Goal: Transaction & Acquisition: Purchase product/service

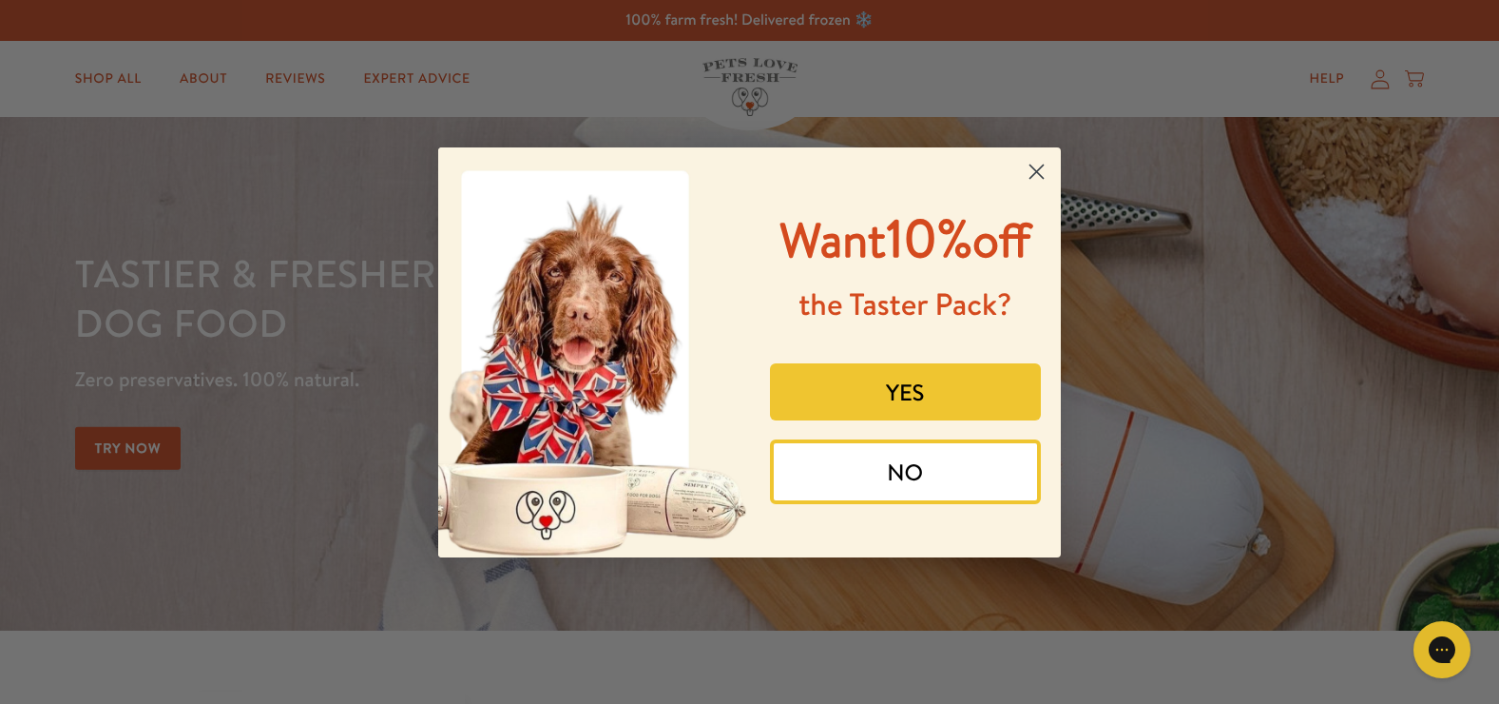
click at [924, 389] on button "YES" at bounding box center [906, 391] width 272 height 57
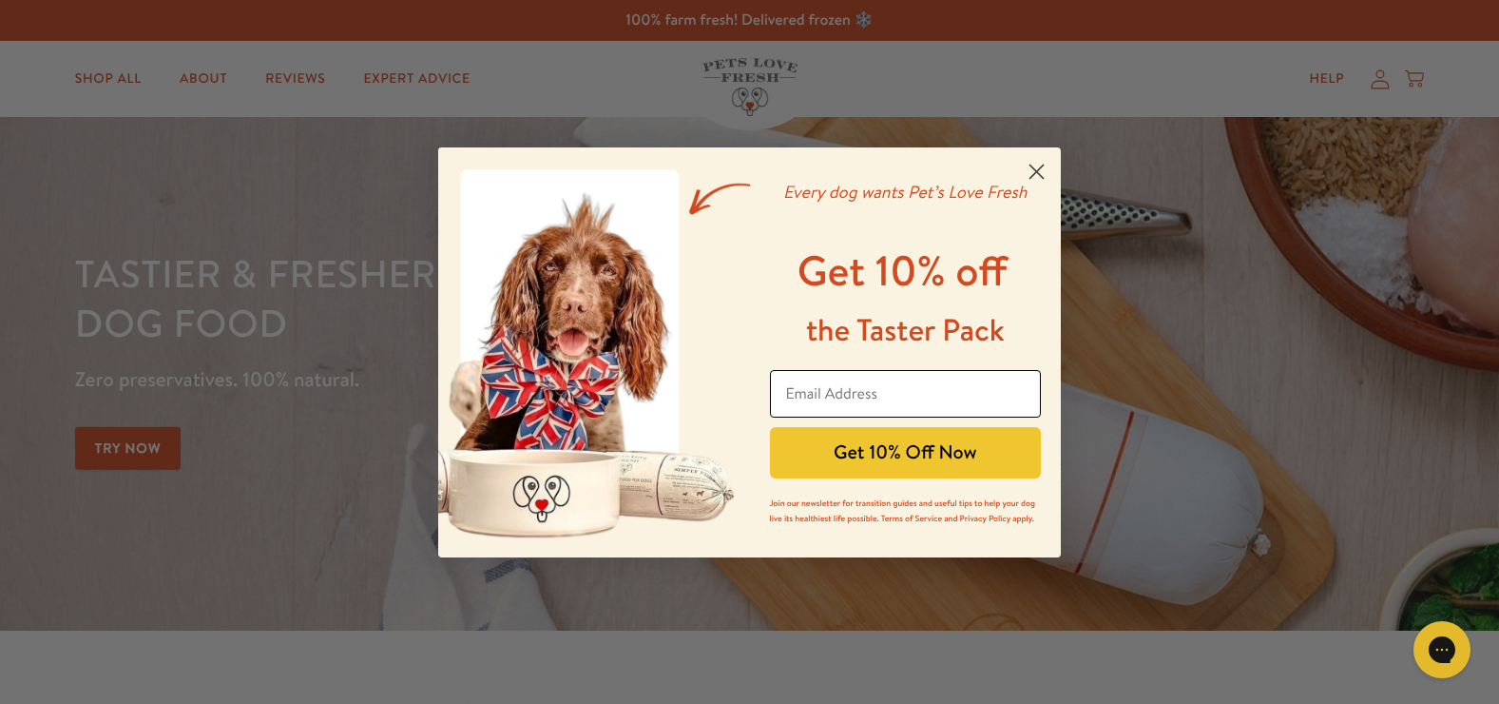
click at [911, 387] on input "Email Address" at bounding box center [906, 394] width 272 height 48
type input "nicmc67@aol.com"
click at [890, 454] on button "Get 10% Off Now" at bounding box center [906, 452] width 272 height 51
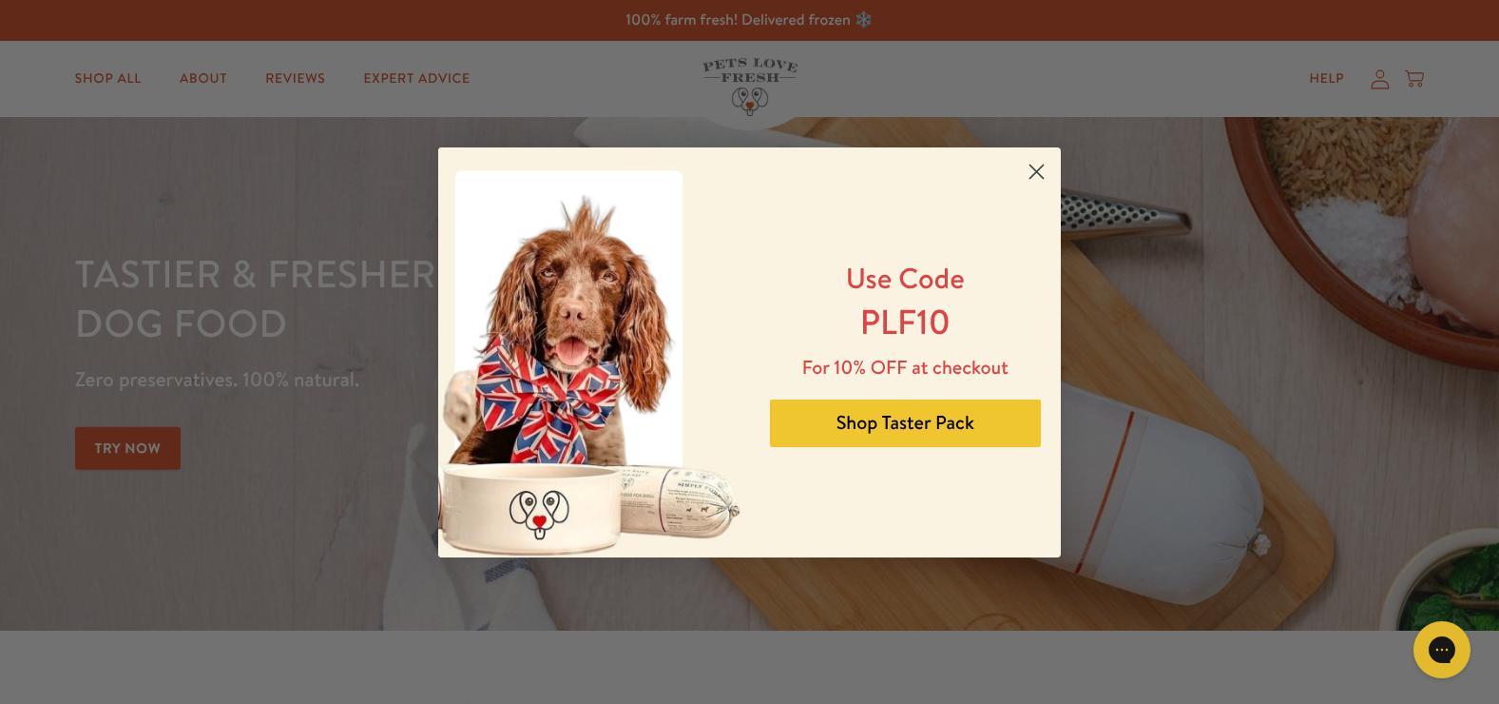
click at [918, 413] on button "Shop Taster Pack" at bounding box center [906, 423] width 272 height 48
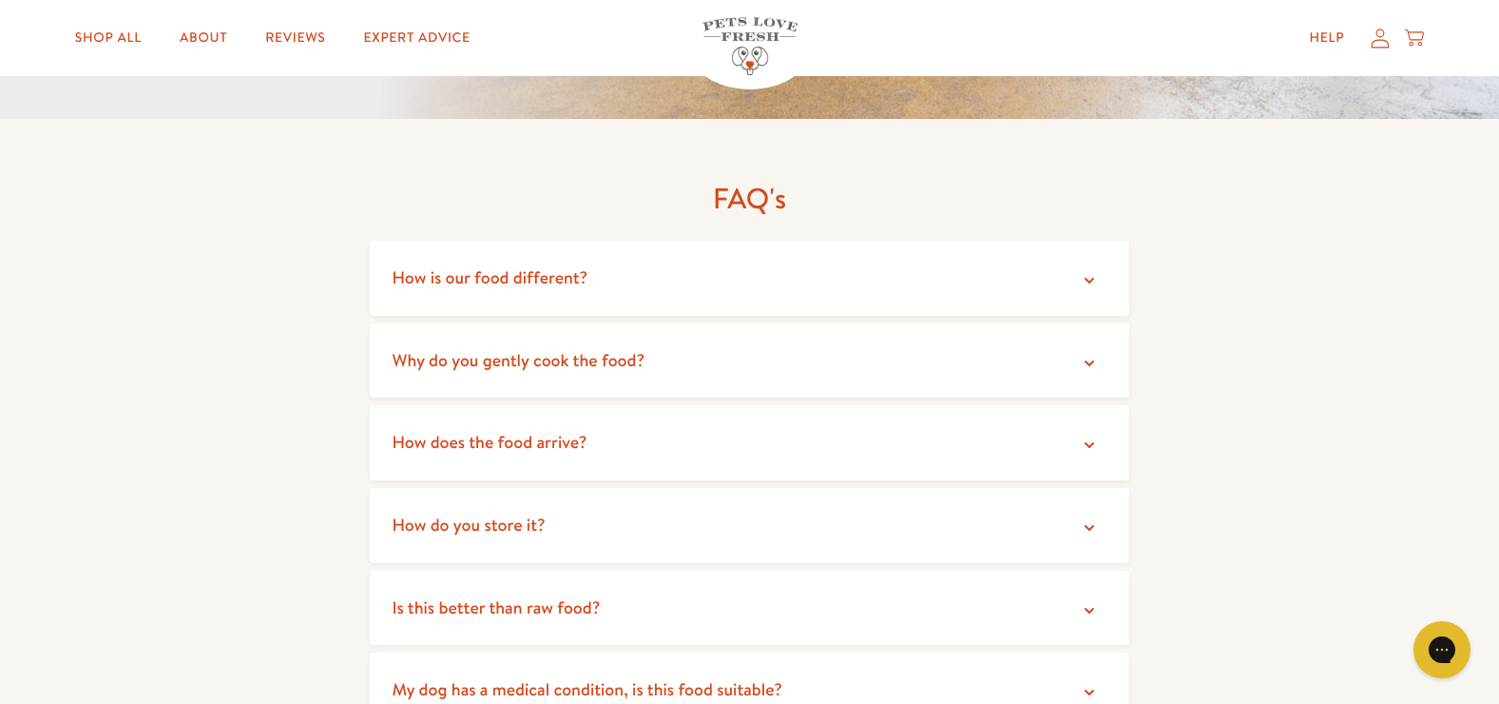
scroll to position [3474, 0]
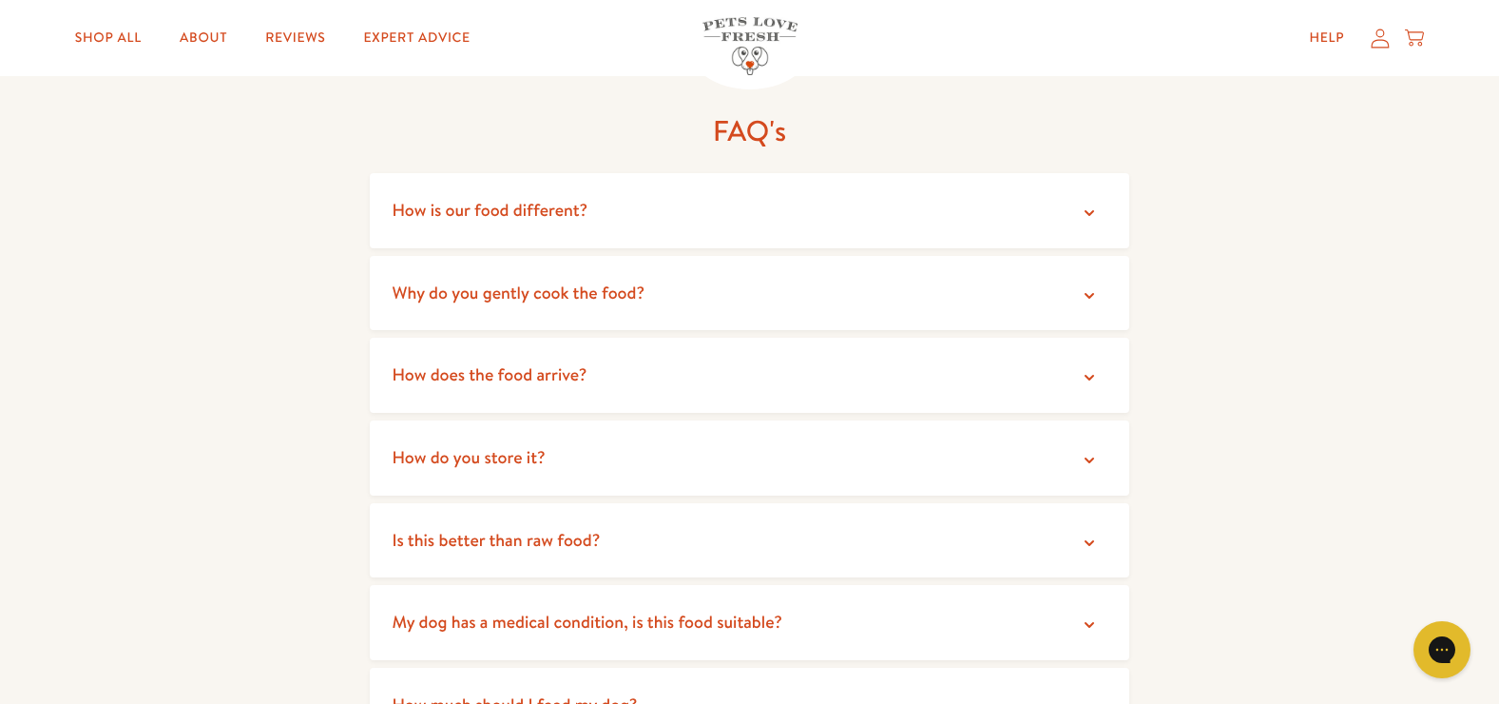
click at [1091, 286] on icon at bounding box center [1089, 295] width 19 height 19
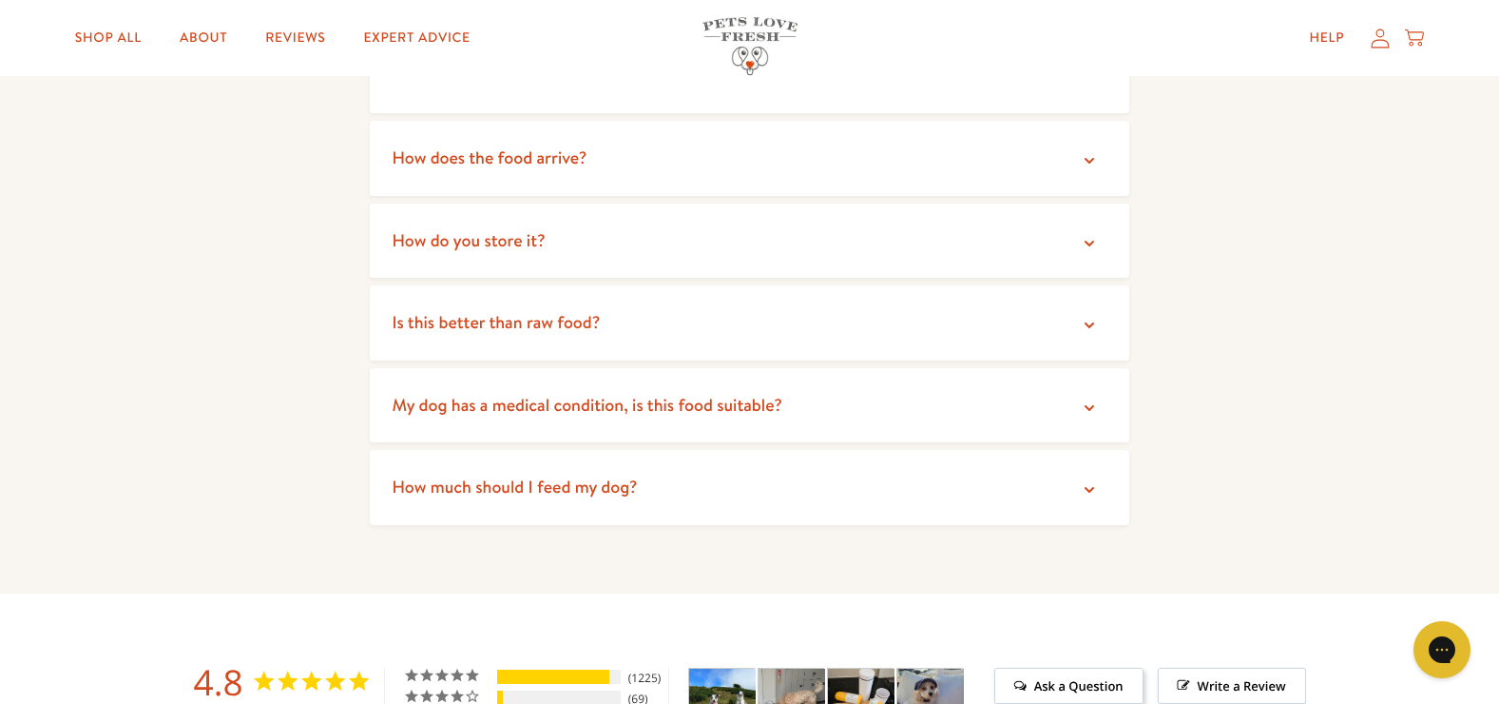
scroll to position [3689, 0]
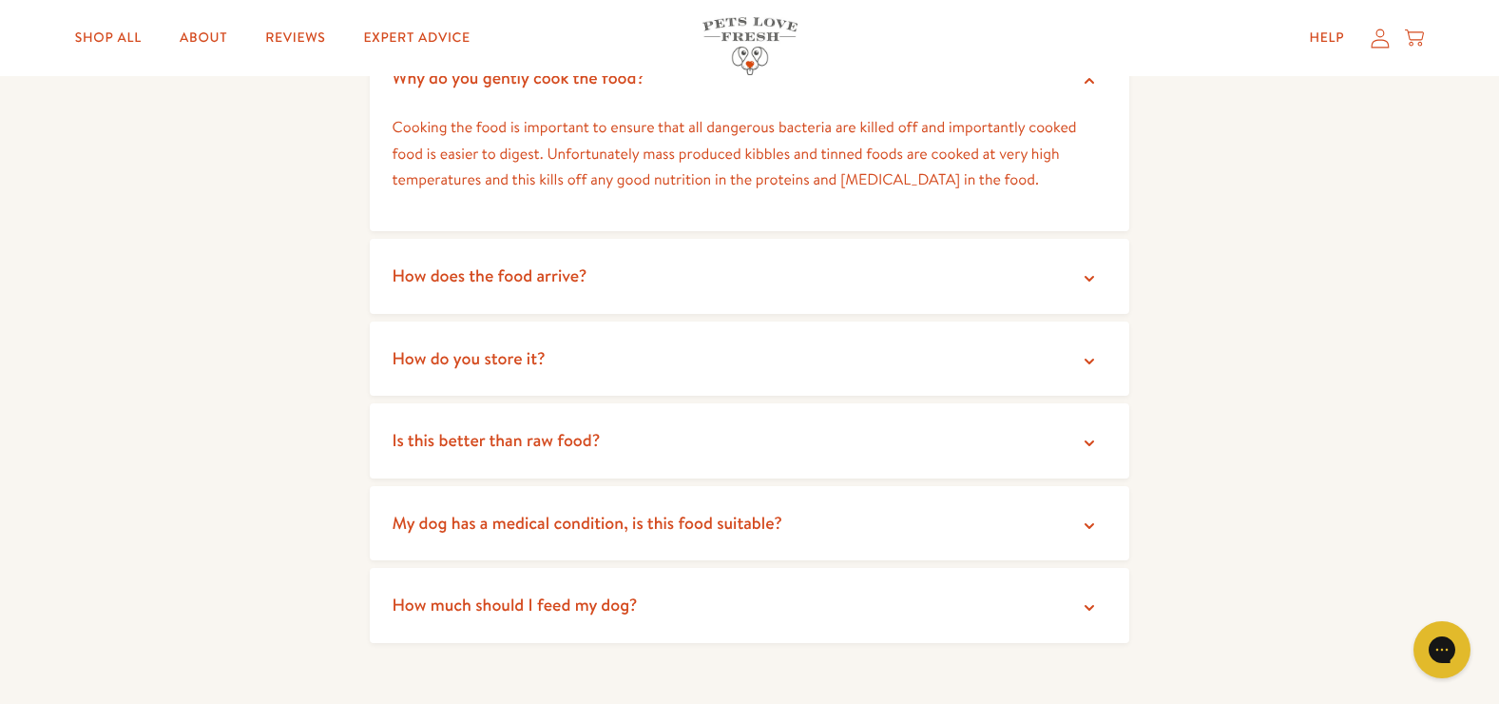
click at [1086, 269] on icon at bounding box center [1089, 278] width 19 height 19
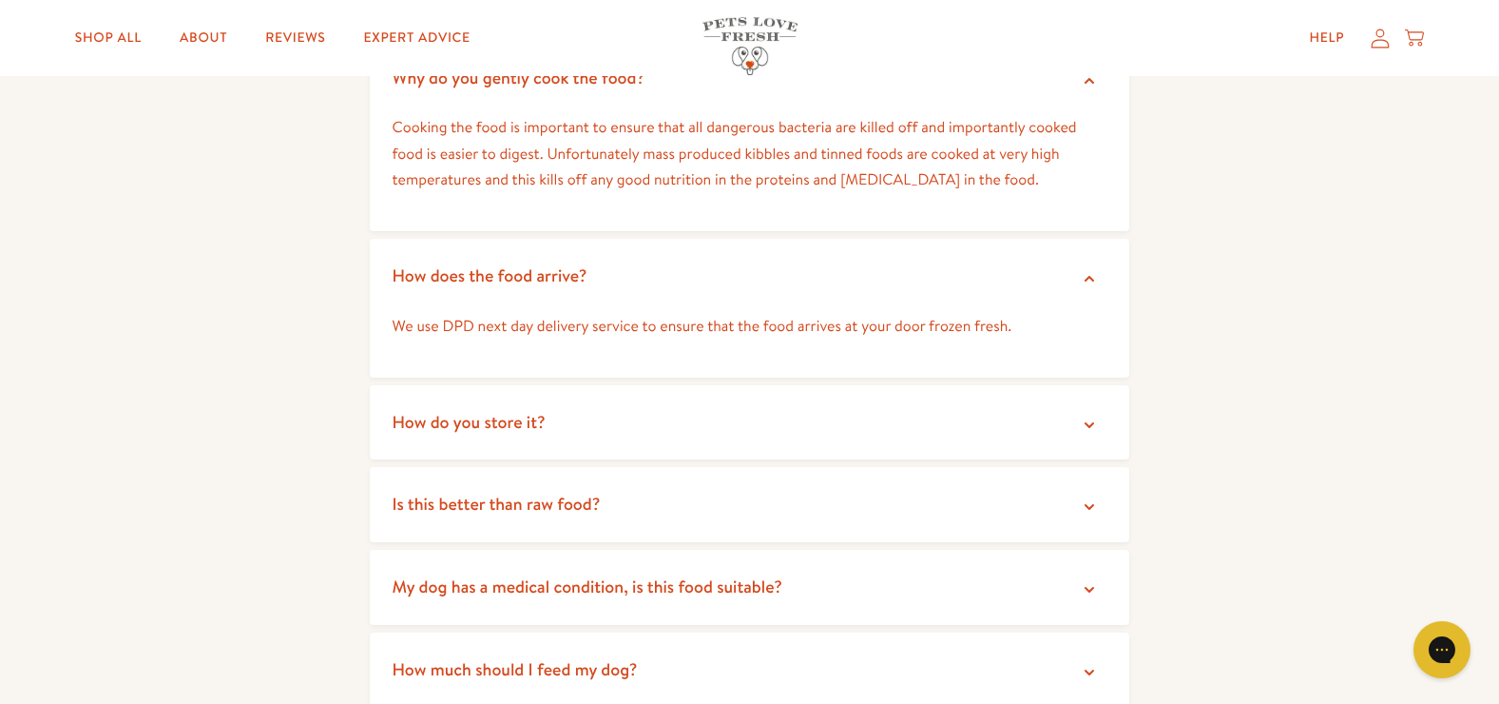
click at [1094, 415] on icon at bounding box center [1089, 424] width 19 height 19
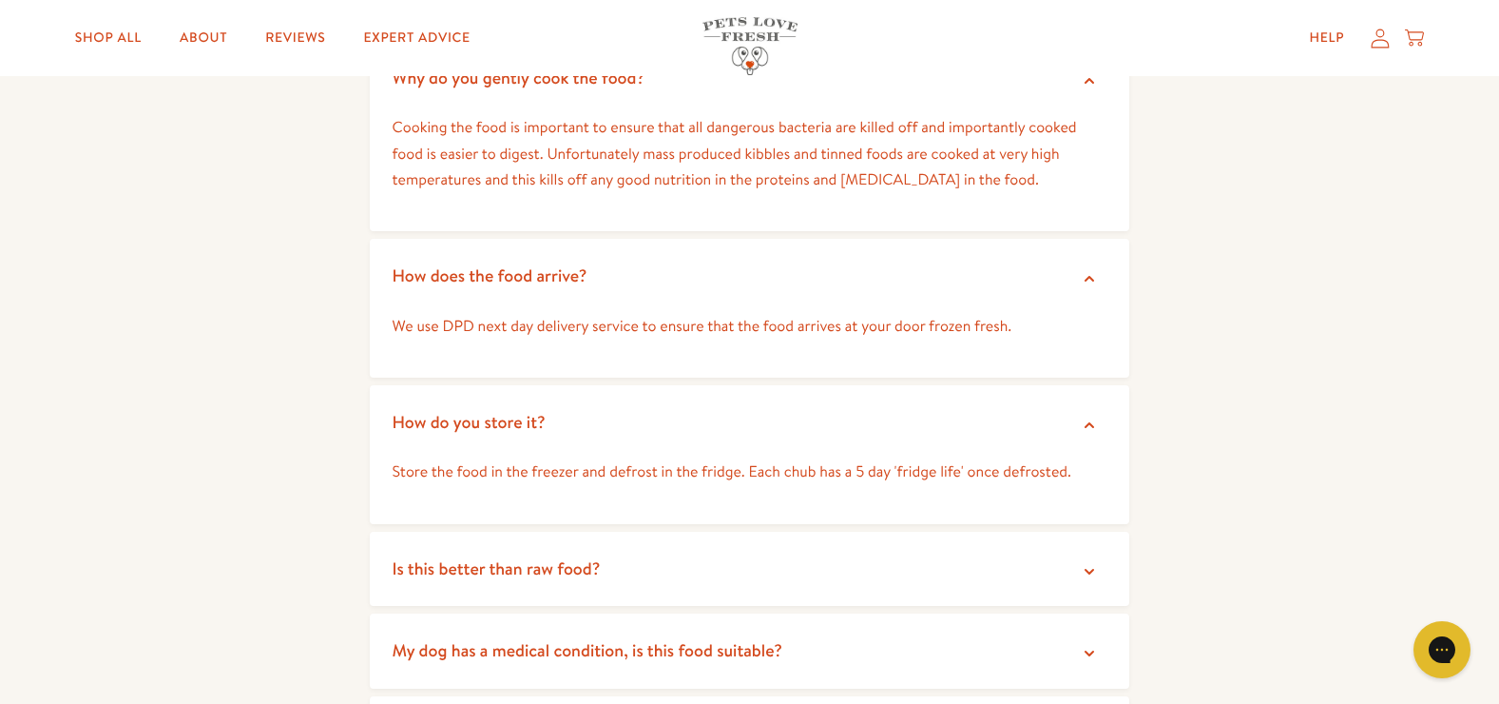
click at [1085, 562] on icon at bounding box center [1089, 571] width 19 height 19
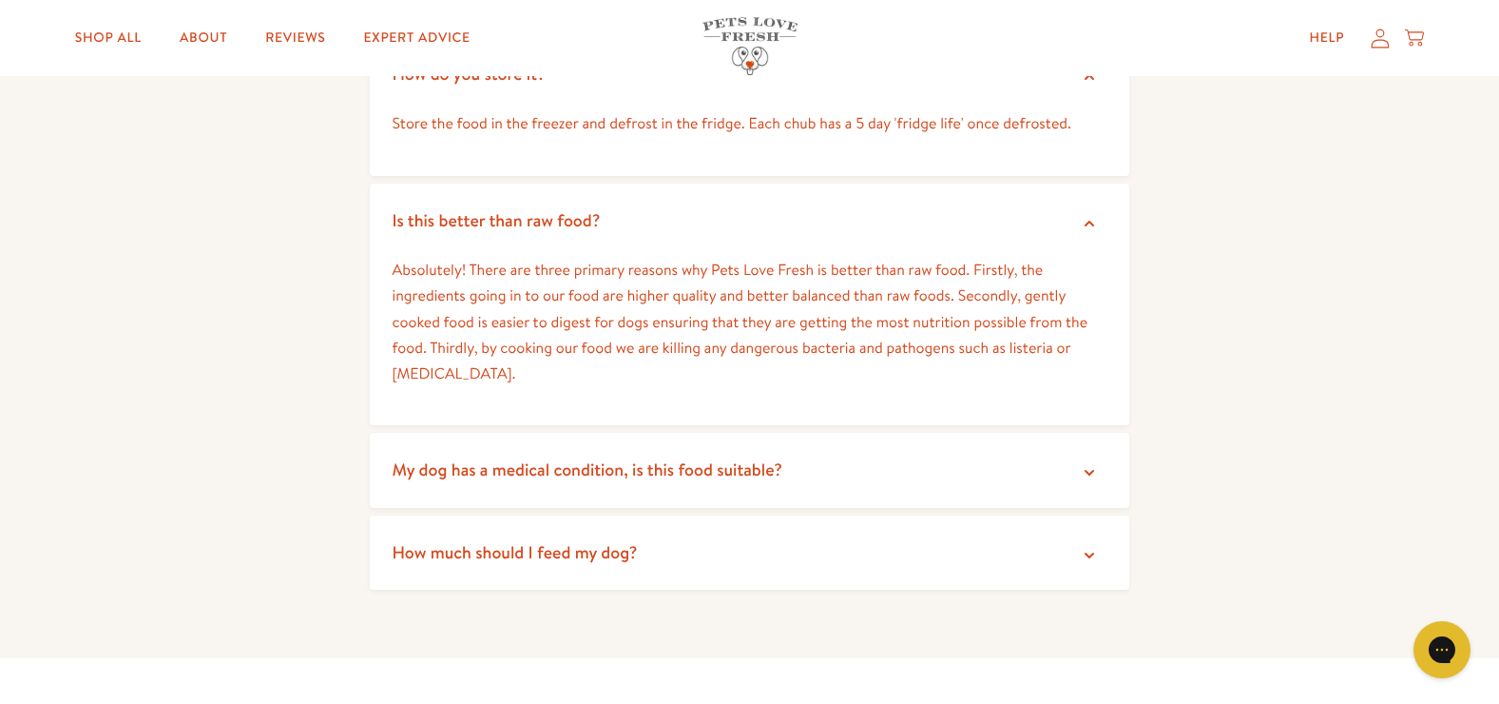
scroll to position [4067, 0]
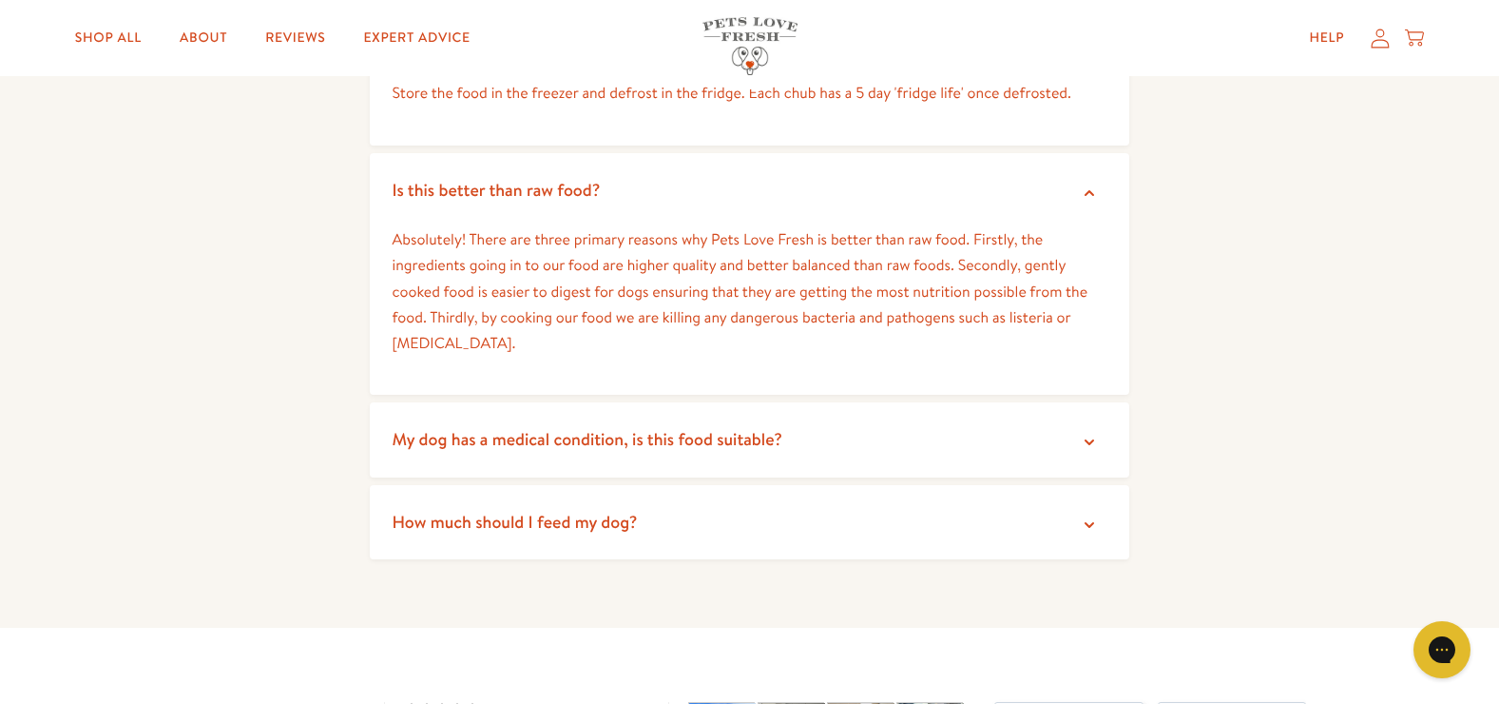
click at [1089, 515] on icon at bounding box center [1089, 524] width 19 height 19
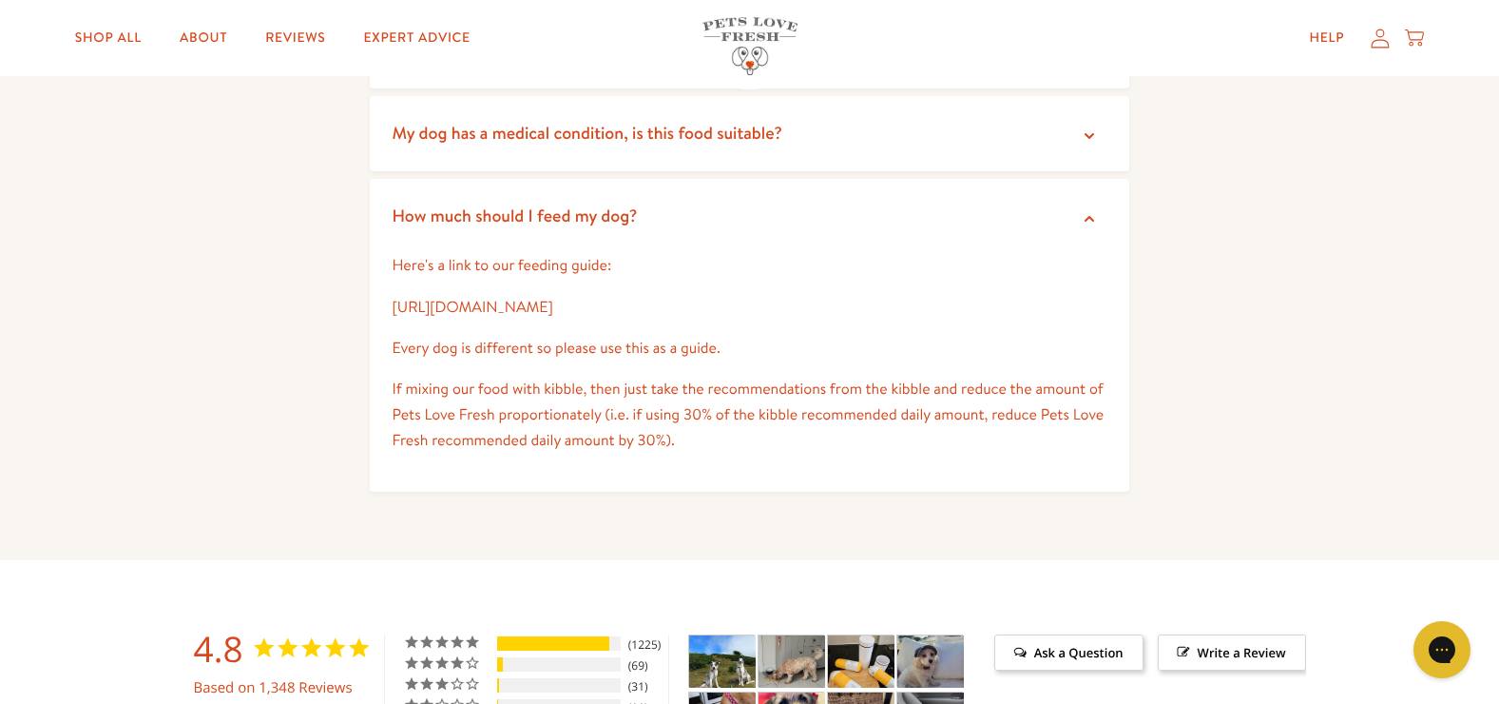
scroll to position [4437, 0]
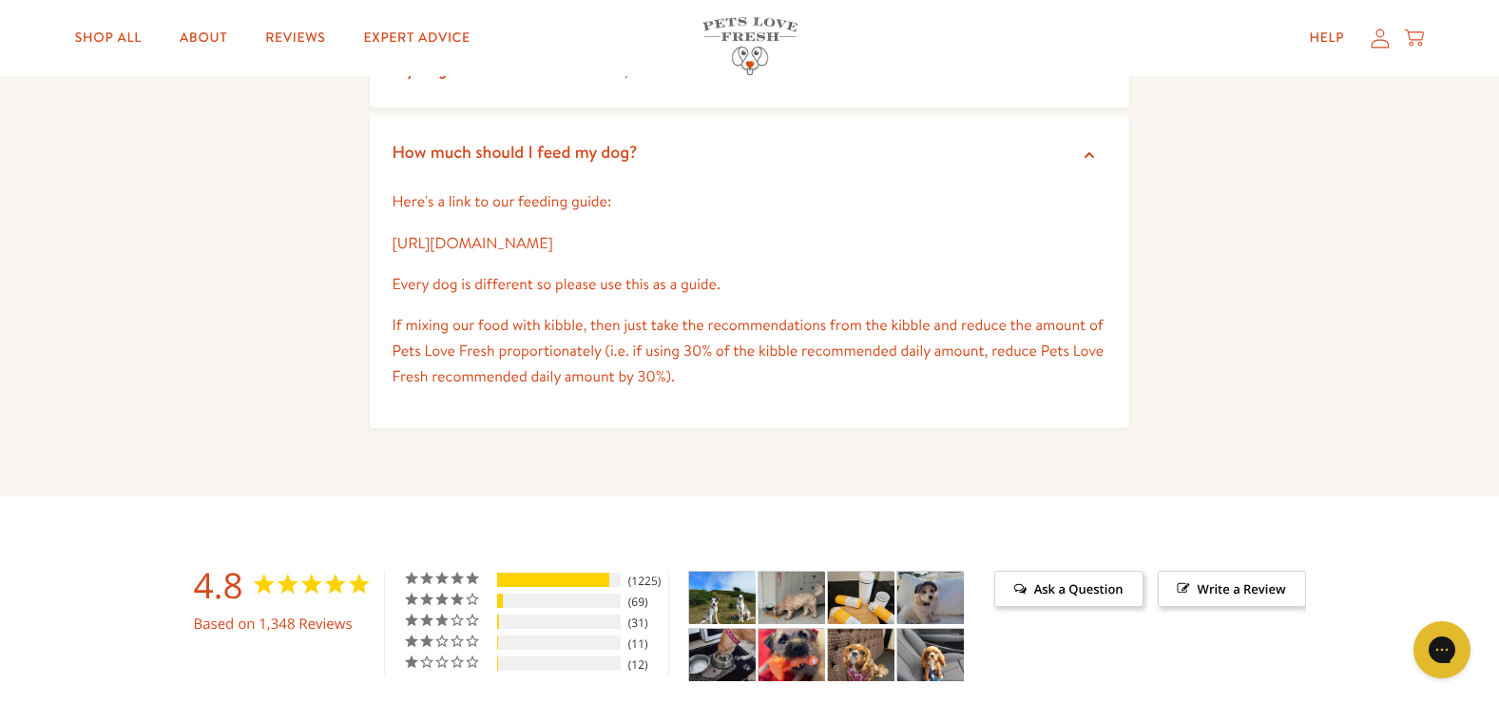
click at [460, 233] on link "[URL][DOMAIN_NAME]" at bounding box center [473, 243] width 161 height 21
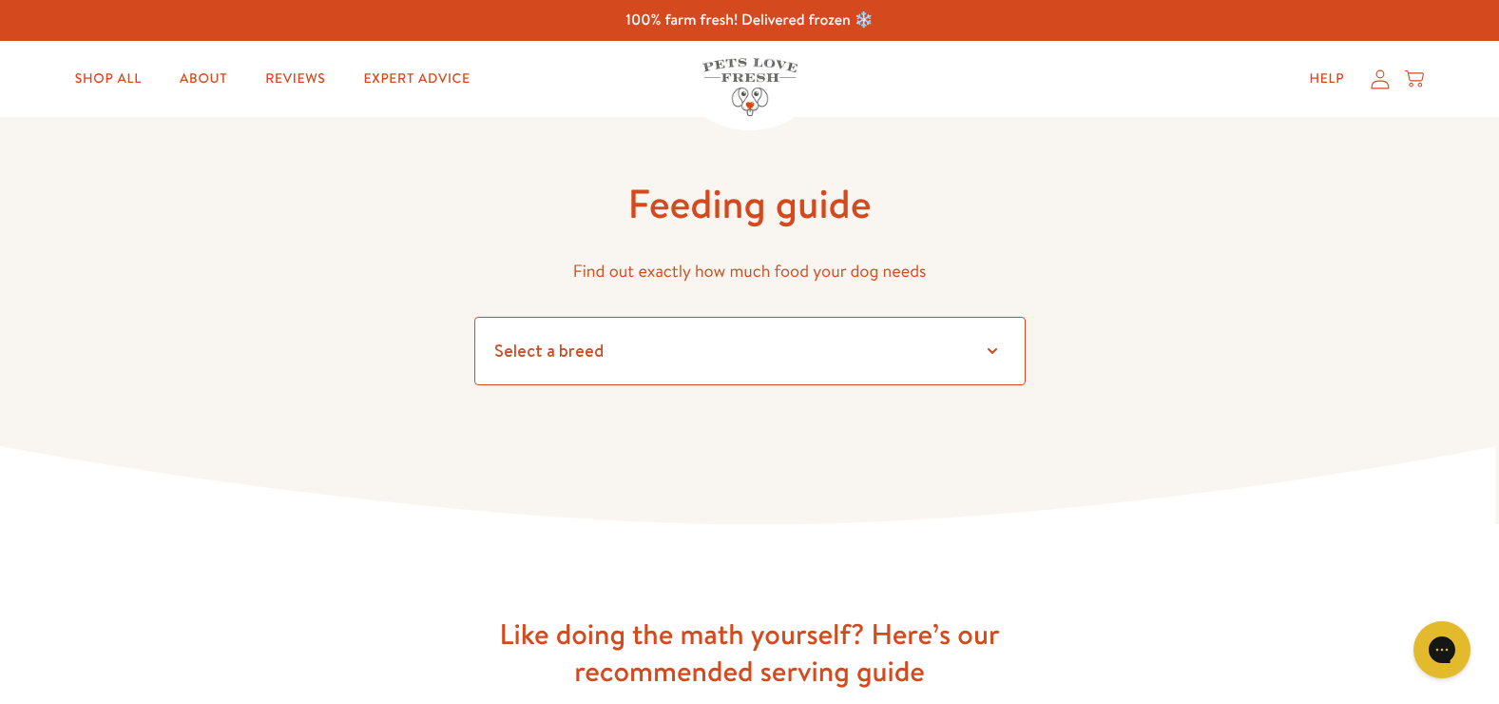
click at [995, 342] on select "Select a breed Affenpinscher Afghan hound Airedale terrier Akita Alaskan Malamu…" at bounding box center [749, 351] width 551 height 68
select select "7"
click at [474, 317] on select "Select a breed Affenpinscher Afghan hound Airedale terrier Akita Alaskan Malamu…" at bounding box center [749, 351] width 551 height 68
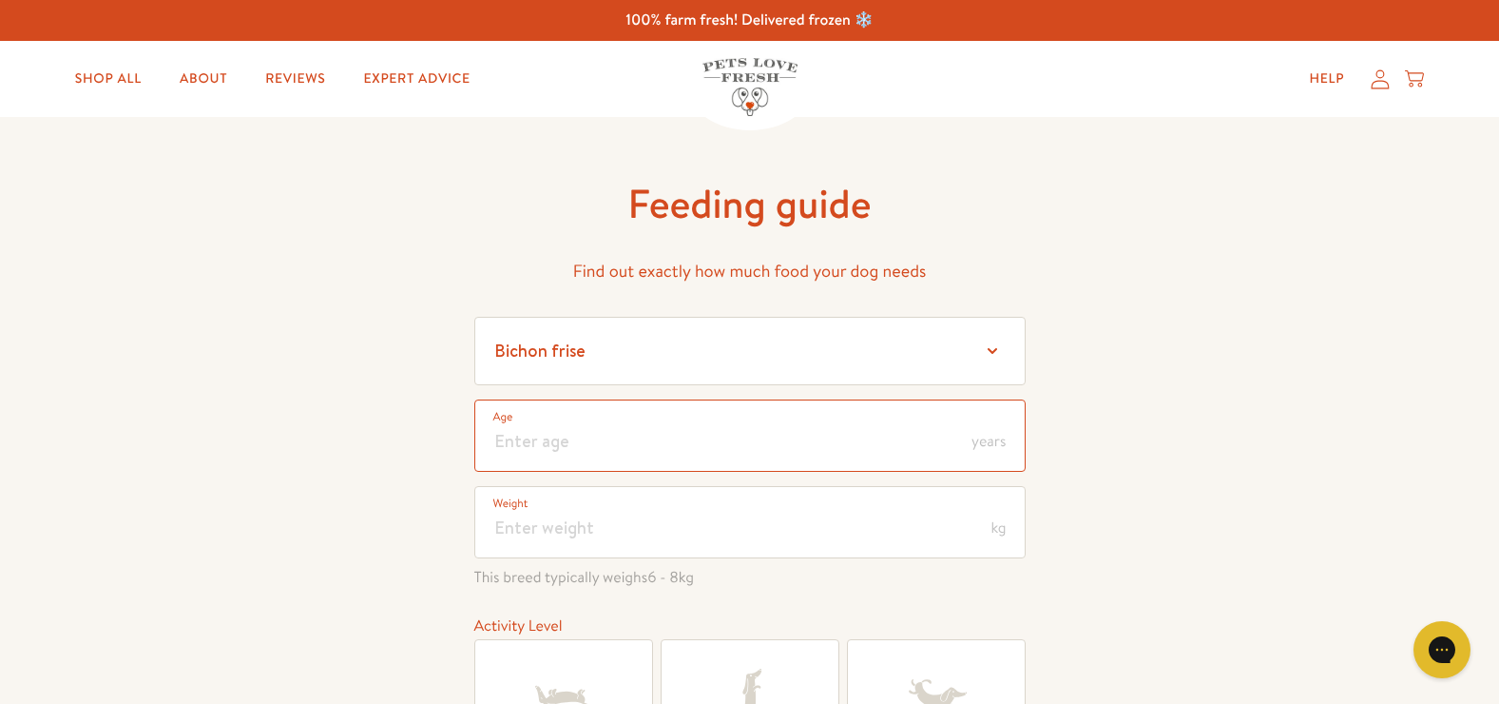
click at [512, 443] on input "number" at bounding box center [749, 435] width 551 height 72
type input "1.5"
click at [532, 532] on input "number" at bounding box center [749, 522] width 551 height 72
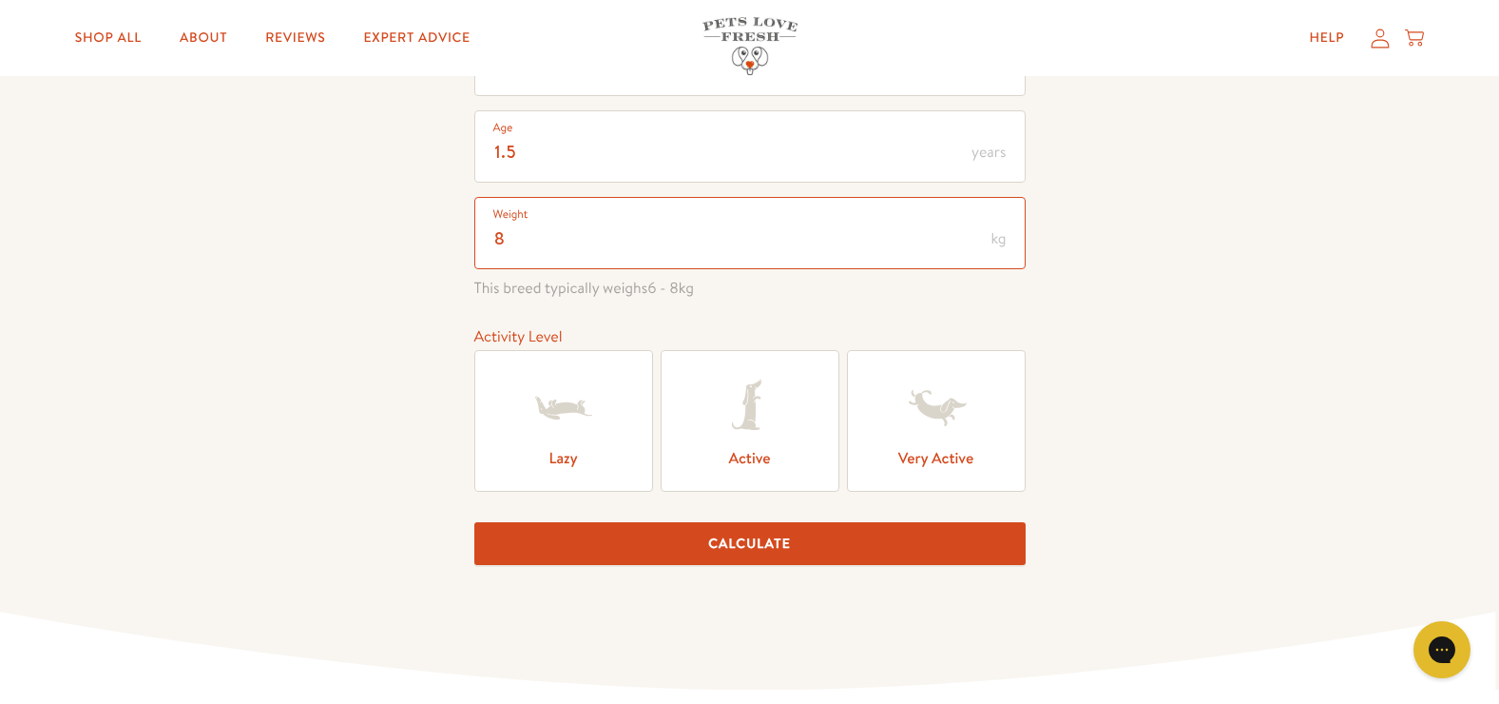
scroll to position [301, 0]
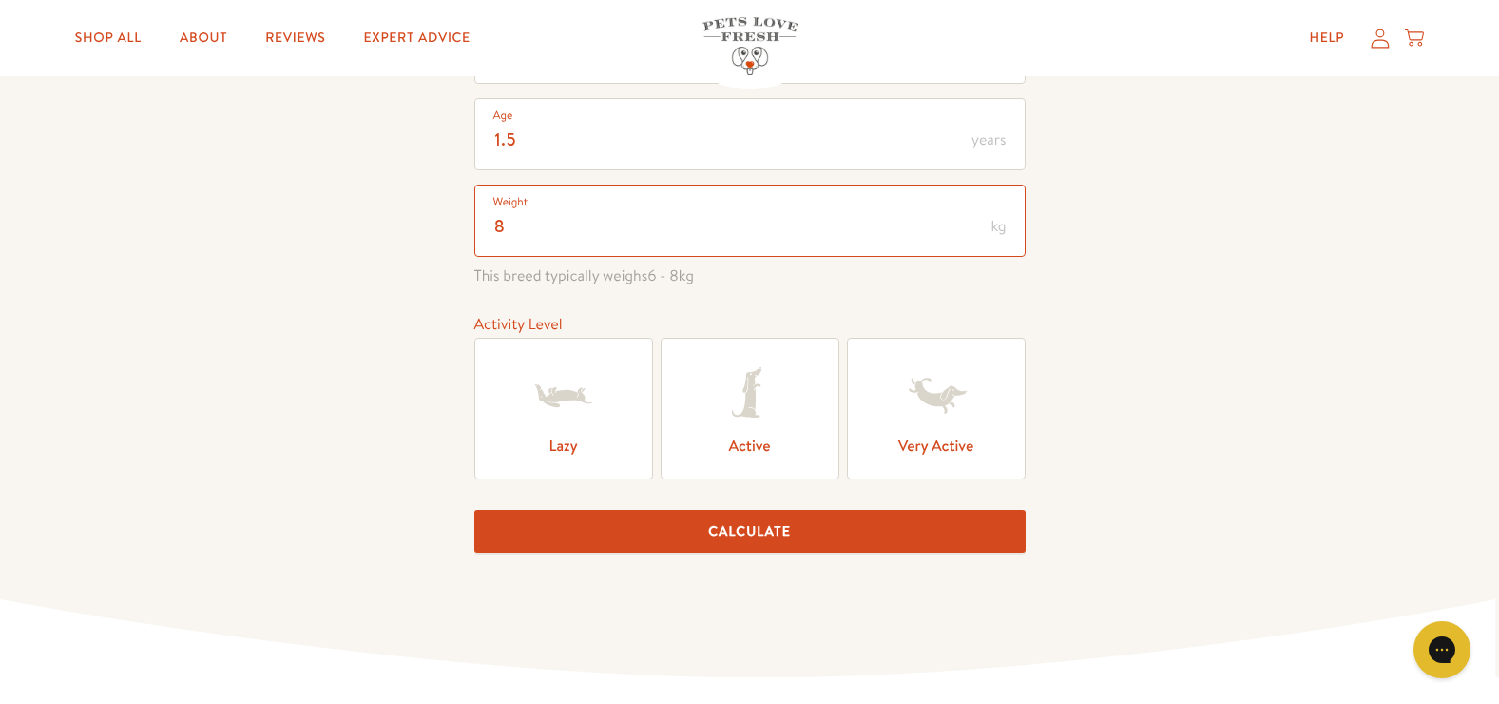
type input "8"
click at [778, 415] on icon at bounding box center [750, 395] width 76 height 76
click at [0, 0] on input "Active" at bounding box center [0, 0] width 0 height 0
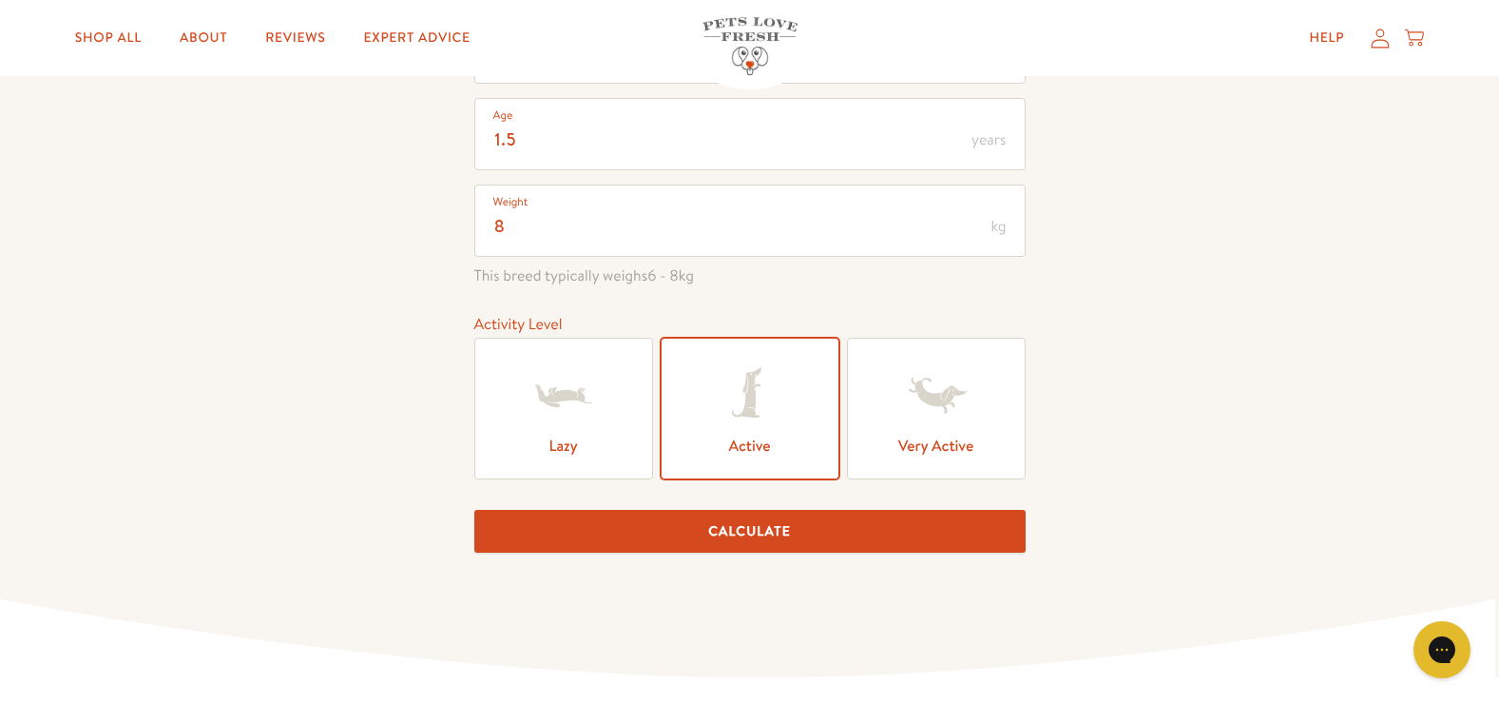
click at [754, 531] on button "Calculate" at bounding box center [749, 531] width 551 height 43
type input "1"
type input "2"
drag, startPoint x: 792, startPoint y: 528, endPoint x: 826, endPoint y: 488, distance: 52.6
click at [794, 525] on button "Calculate" at bounding box center [749, 531] width 551 height 43
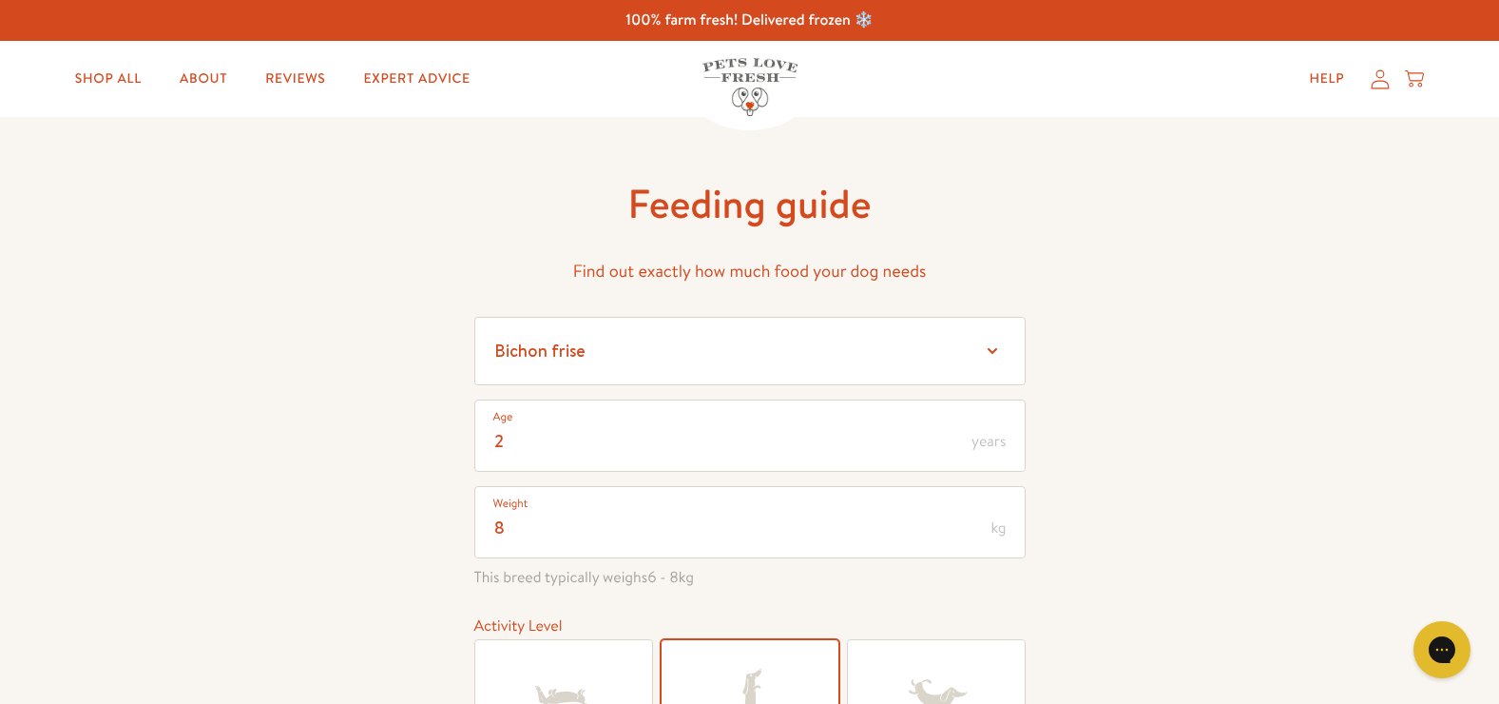
scroll to position [16, 0]
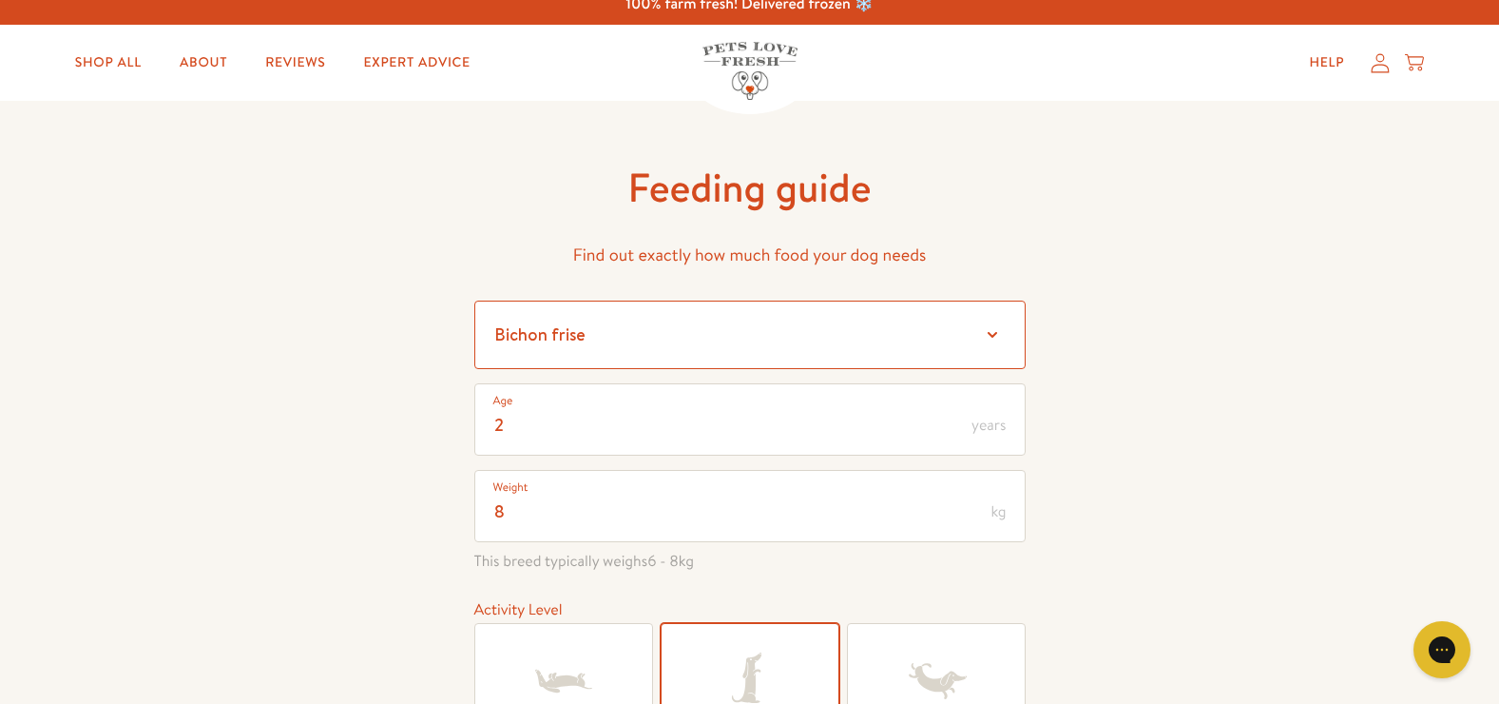
click at [990, 333] on select "Select a breed Affenpinscher Afghan hound Airedale terrier Akita Alaskan Malamu…" at bounding box center [749, 334] width 551 height 68
select select "30"
click at [474, 300] on select "Select a breed Affenpinscher Afghan hound Airedale terrier Akita Alaskan Malamu…" at bounding box center [749, 334] width 551 height 68
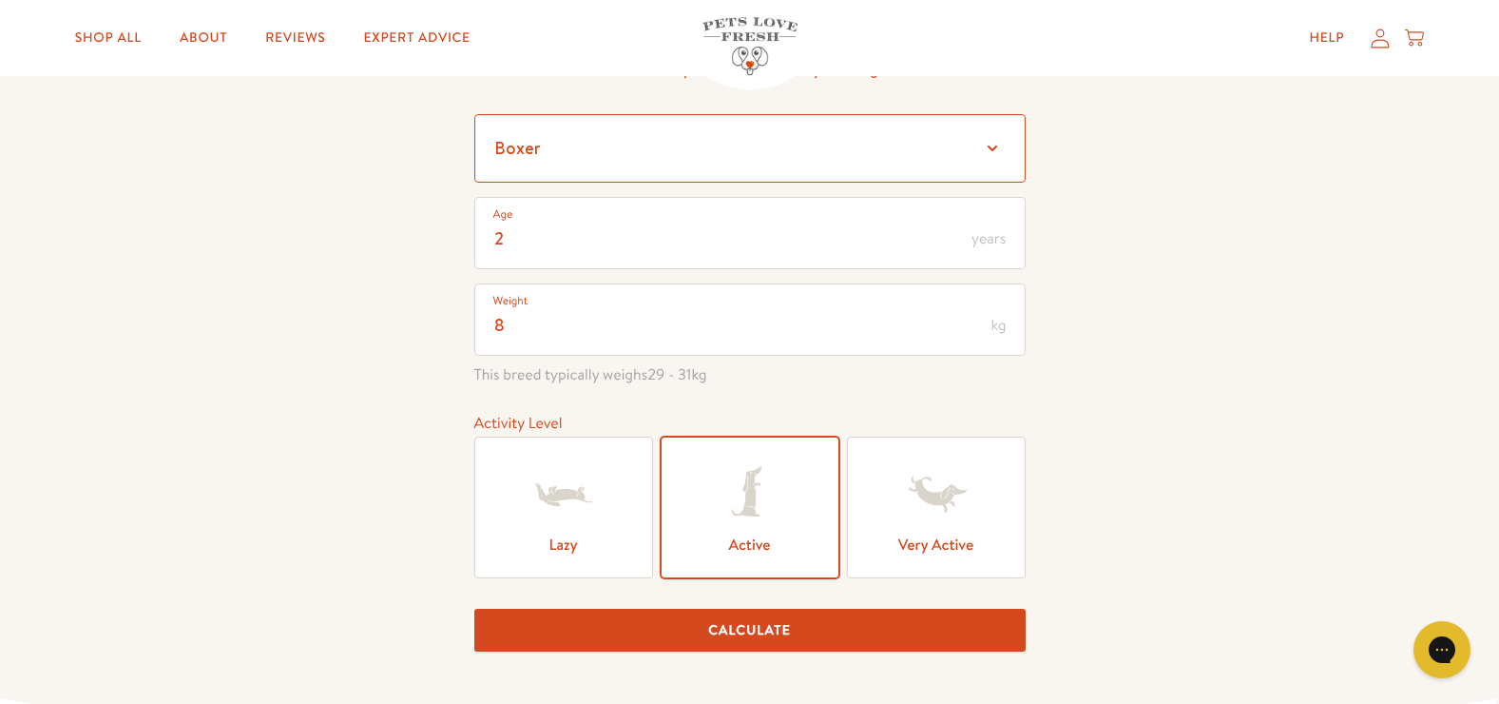
scroll to position [333, 0]
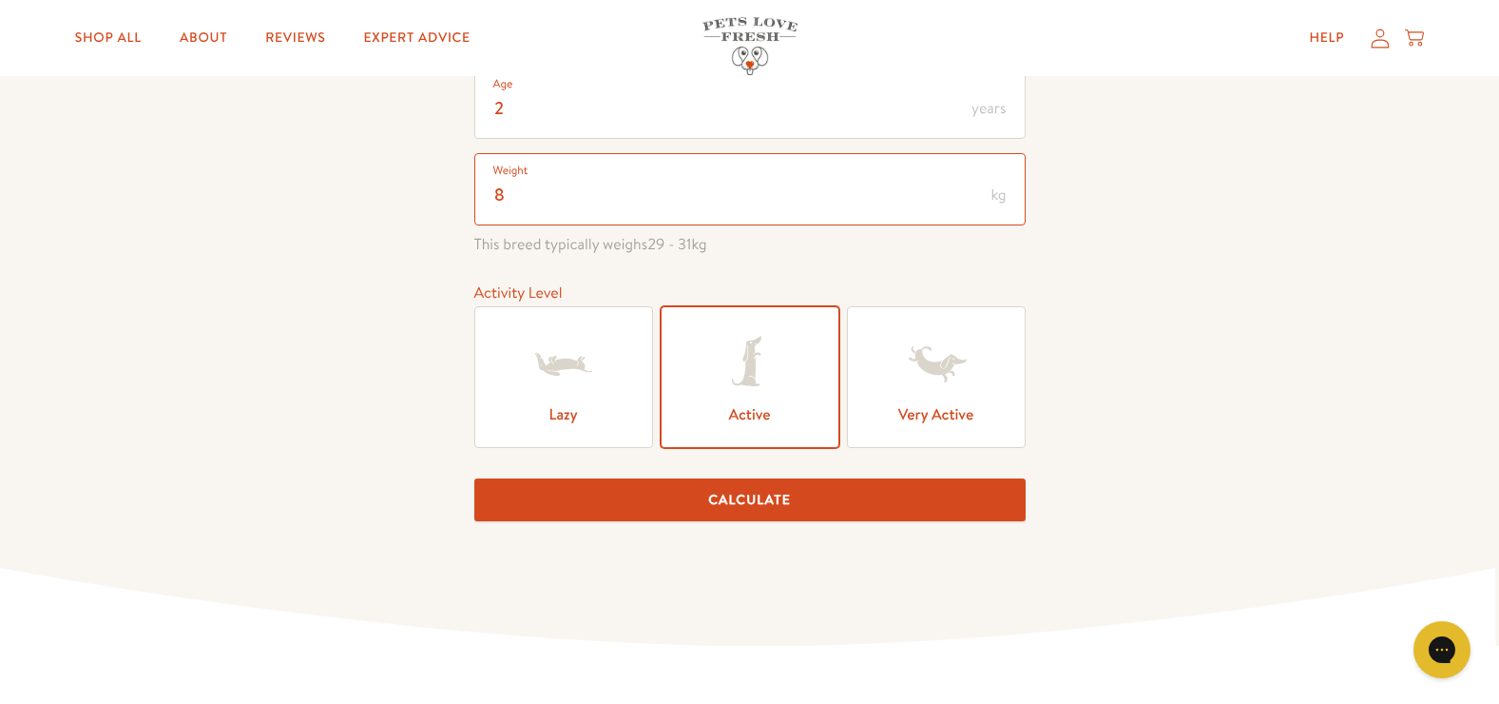
click at [510, 195] on input "8" at bounding box center [749, 189] width 551 height 72
type input "10"
click at [735, 497] on button "Calculate" at bounding box center [749, 499] width 551 height 43
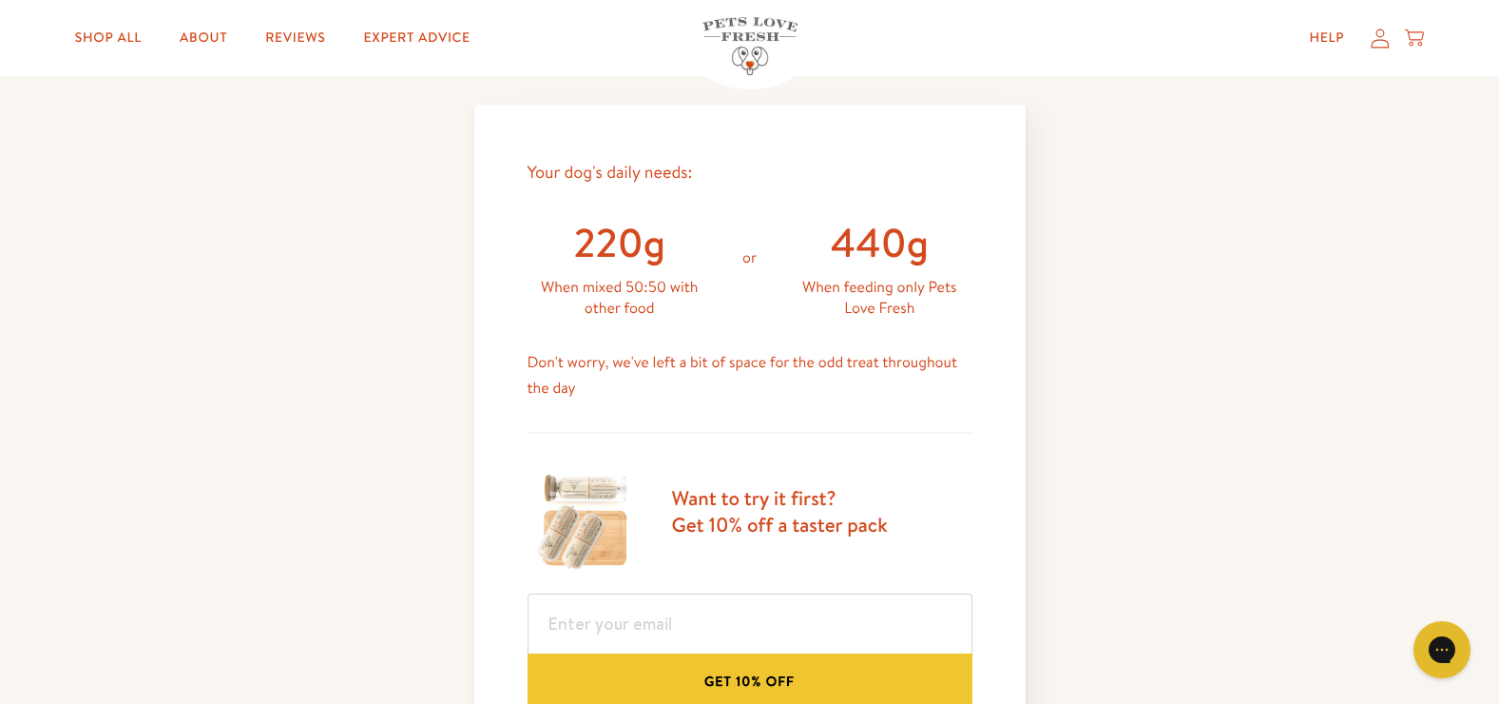
scroll to position [0, 0]
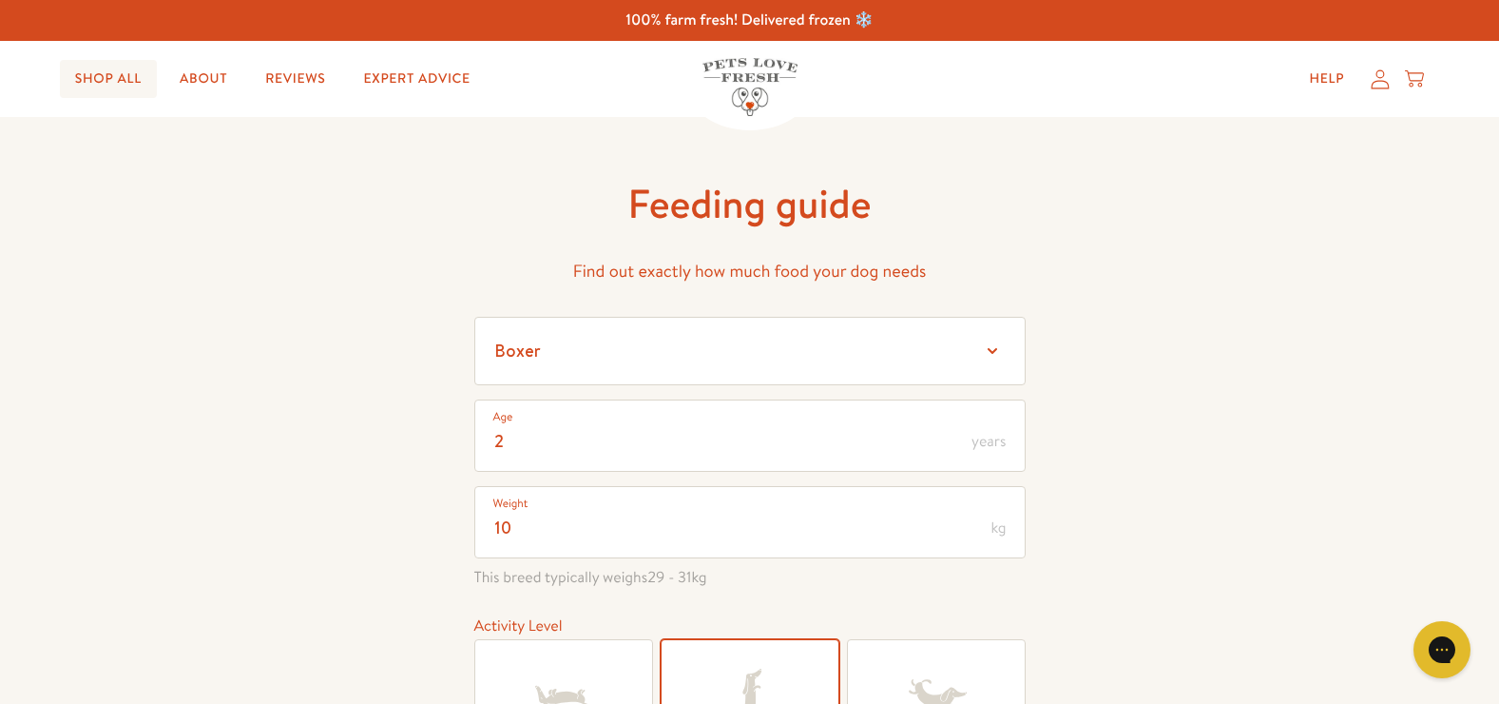
click at [86, 72] on link "Shop All" at bounding box center [108, 79] width 97 height 38
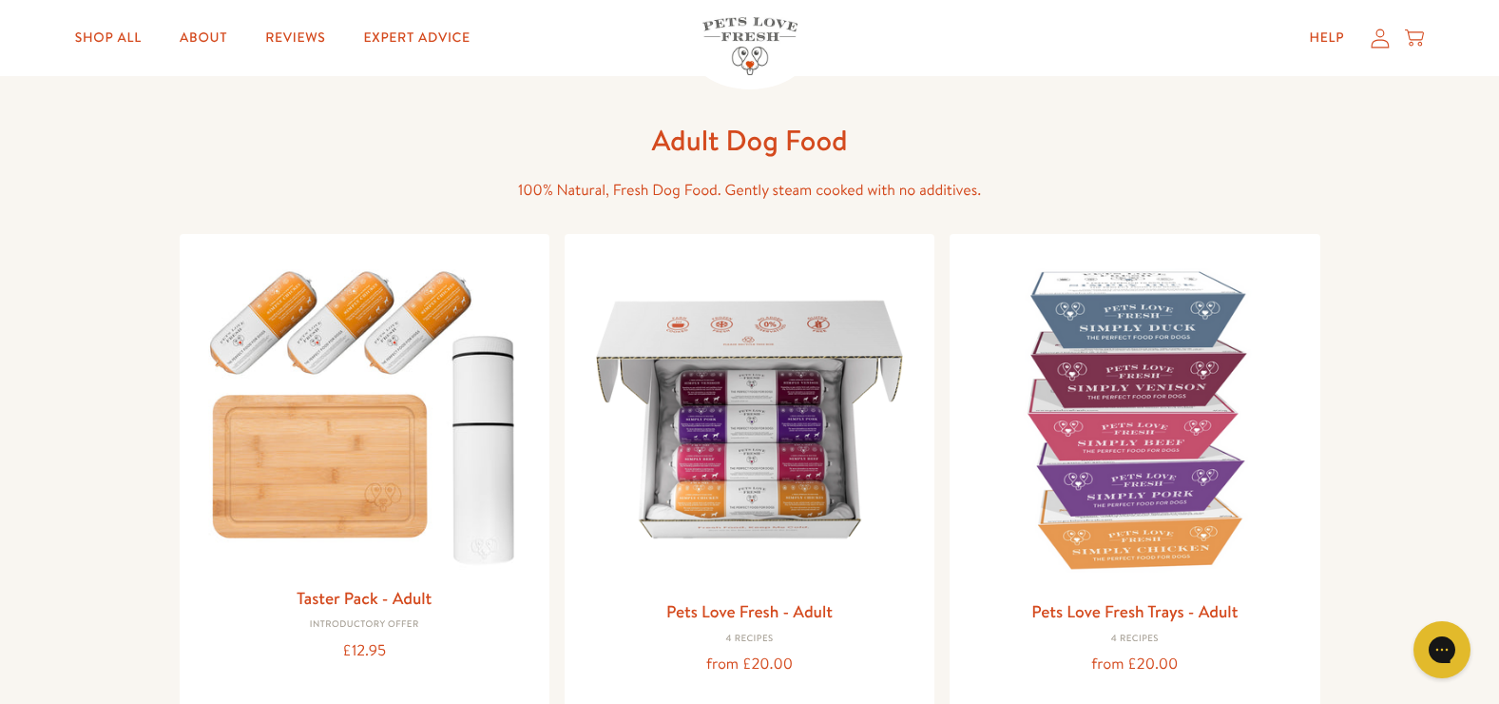
scroll to position [118, 0]
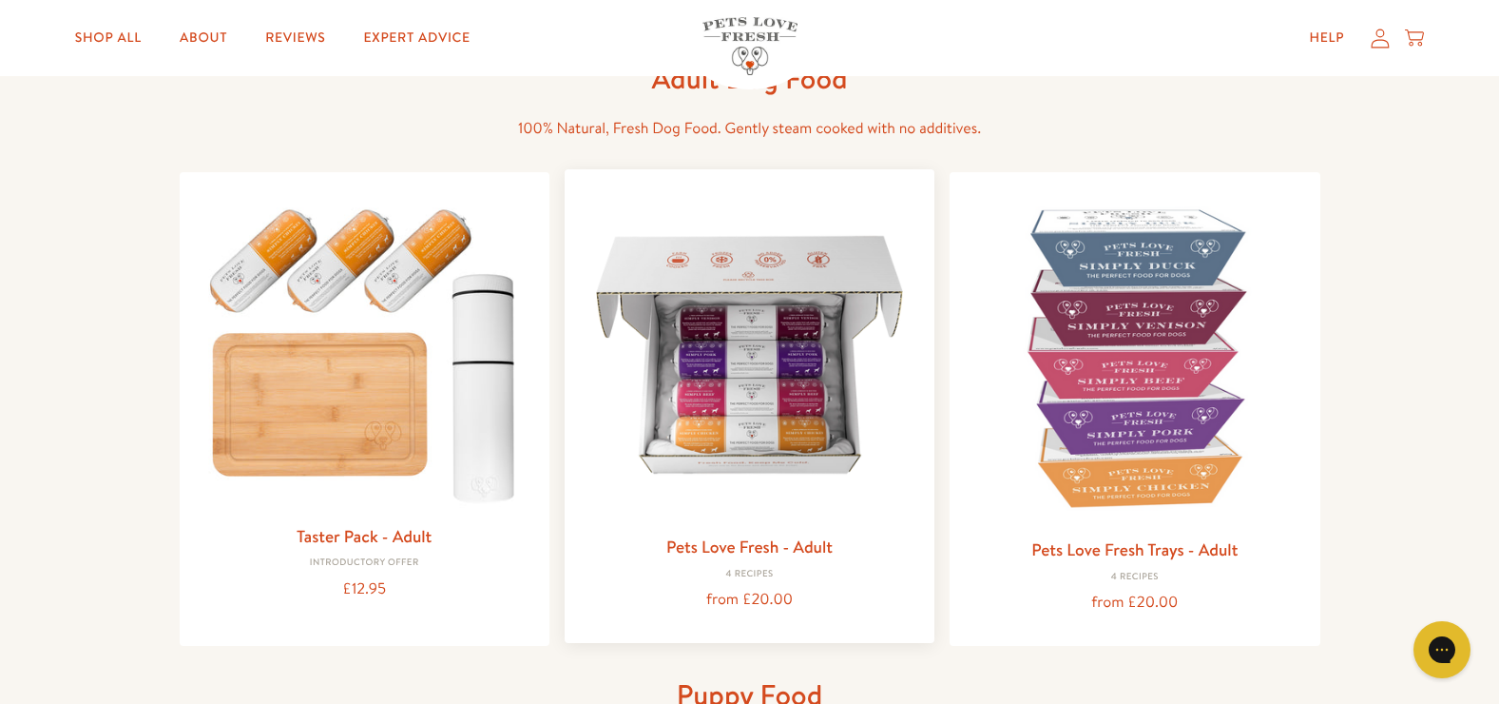
click at [769, 545] on link "Pets Love Fresh - Adult" at bounding box center [749, 546] width 166 height 24
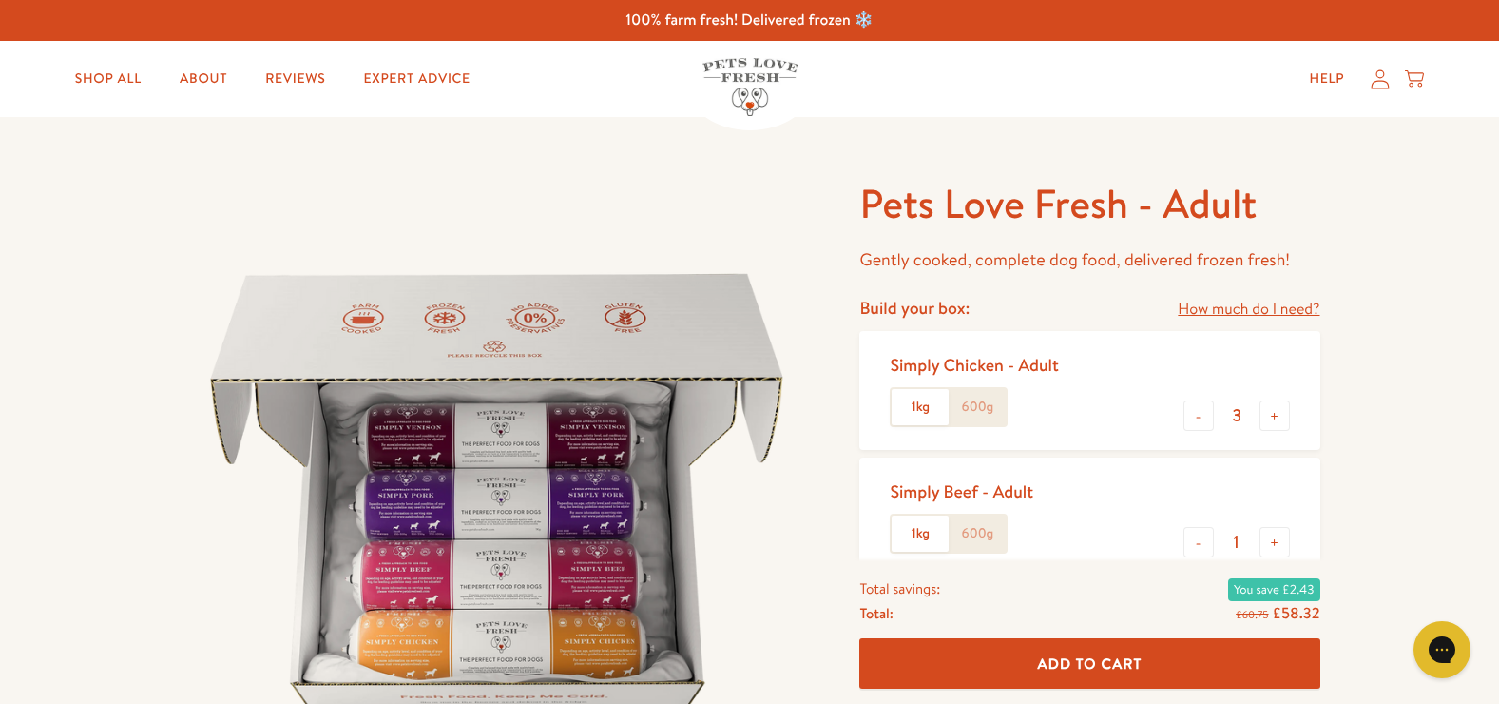
click at [916, 408] on label "1kg" at bounding box center [920, 407] width 57 height 36
click at [0, 0] on input "1kg" at bounding box center [0, 0] width 0 height 0
click at [915, 408] on label "1kg" at bounding box center [920, 407] width 57 height 36
click at [0, 0] on input "1kg" at bounding box center [0, 0] width 0 height 0
